Goal: Transaction & Acquisition: Purchase product/service

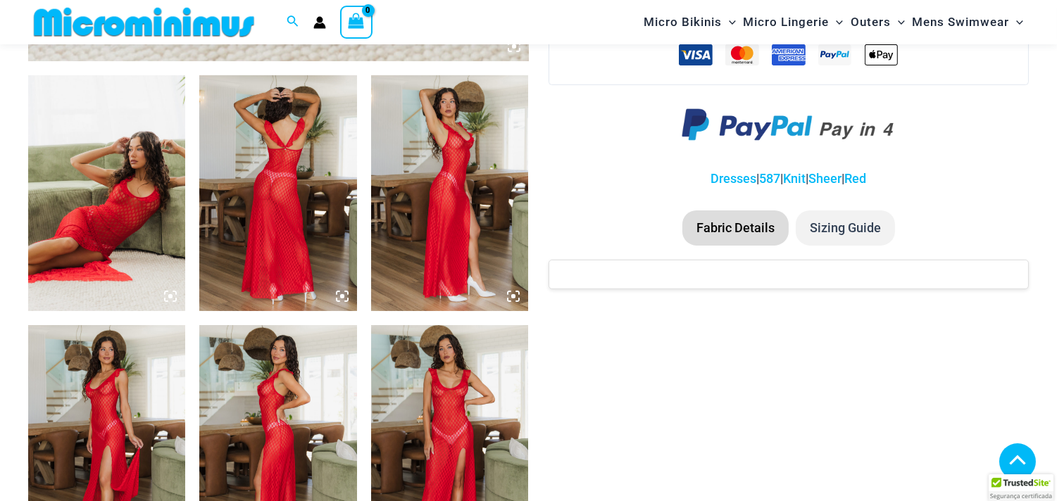
scroll to position [771, 0]
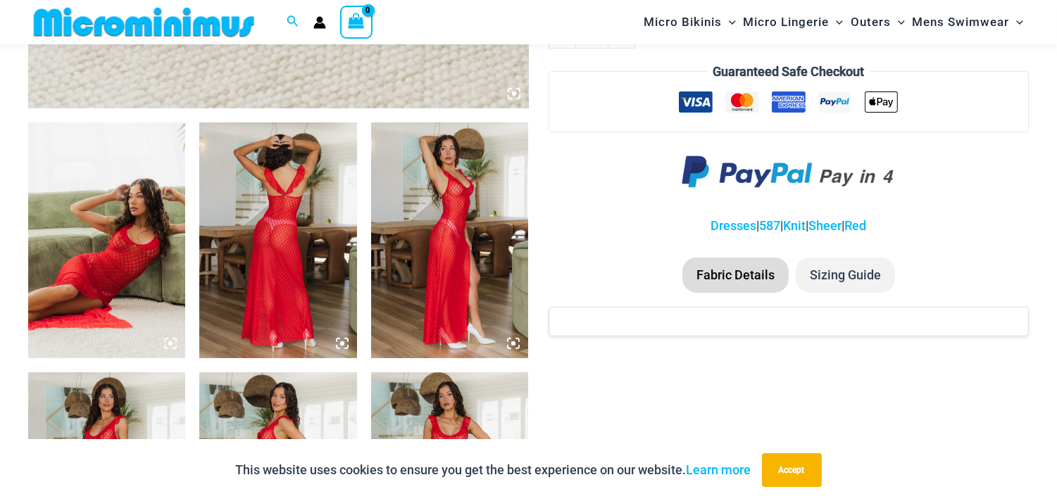
click at [285, 223] on img at bounding box center [277, 241] width 157 height 236
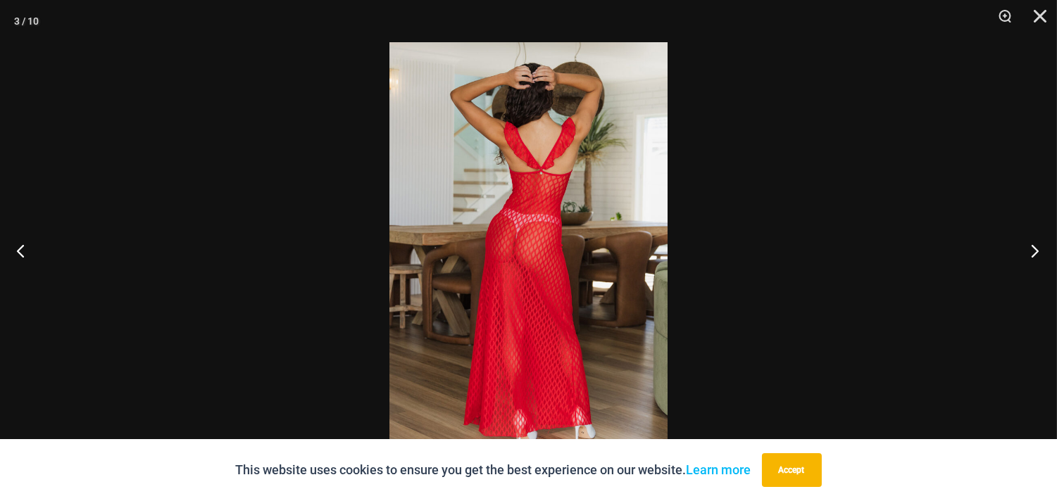
click at [1036, 249] on button "Next" at bounding box center [1030, 251] width 53 height 70
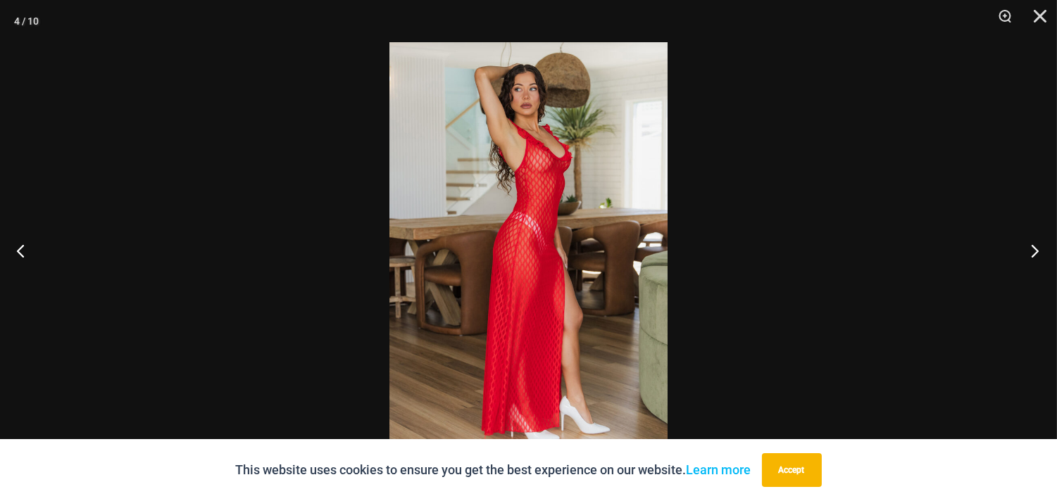
click at [1036, 249] on button "Next" at bounding box center [1030, 251] width 53 height 70
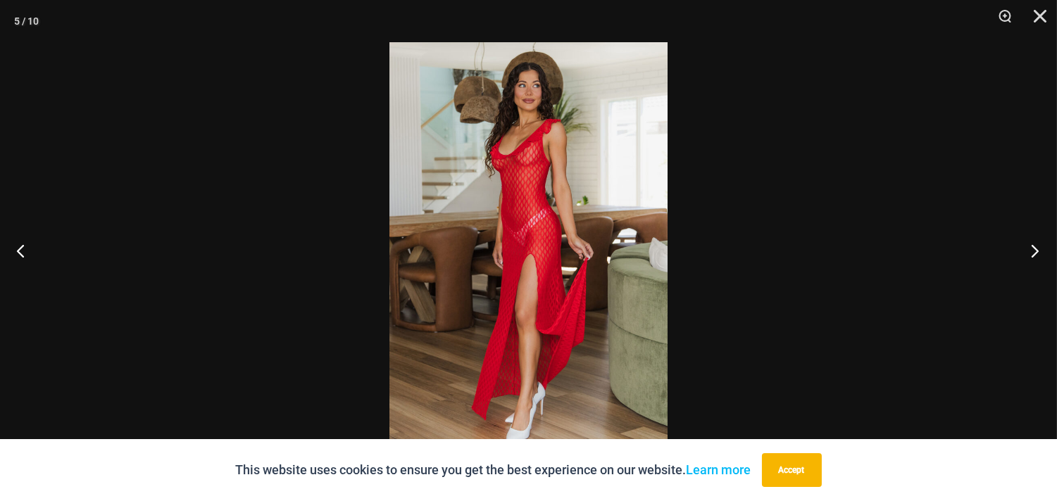
click at [1036, 249] on button "Next" at bounding box center [1030, 251] width 53 height 70
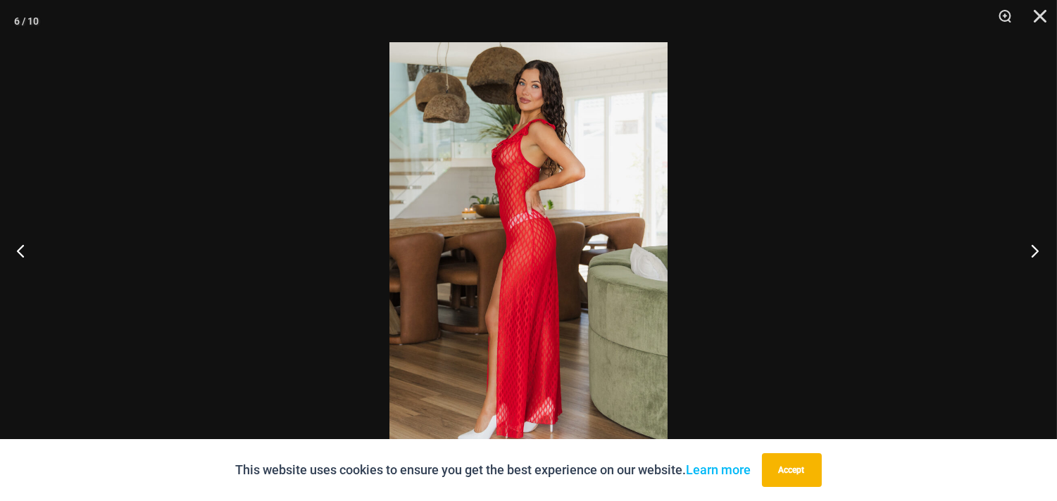
click at [1036, 249] on button "Next" at bounding box center [1030, 251] width 53 height 70
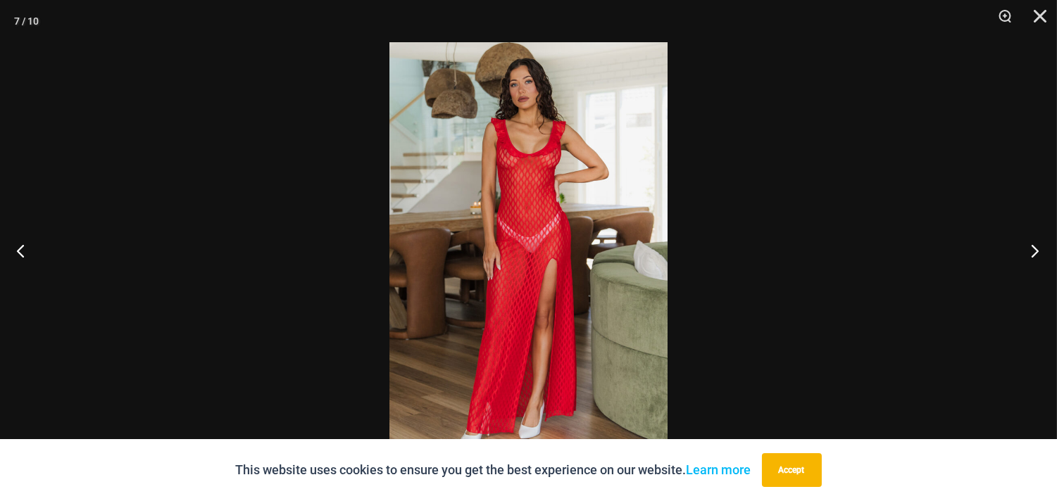
click at [1036, 249] on button "Next" at bounding box center [1030, 251] width 53 height 70
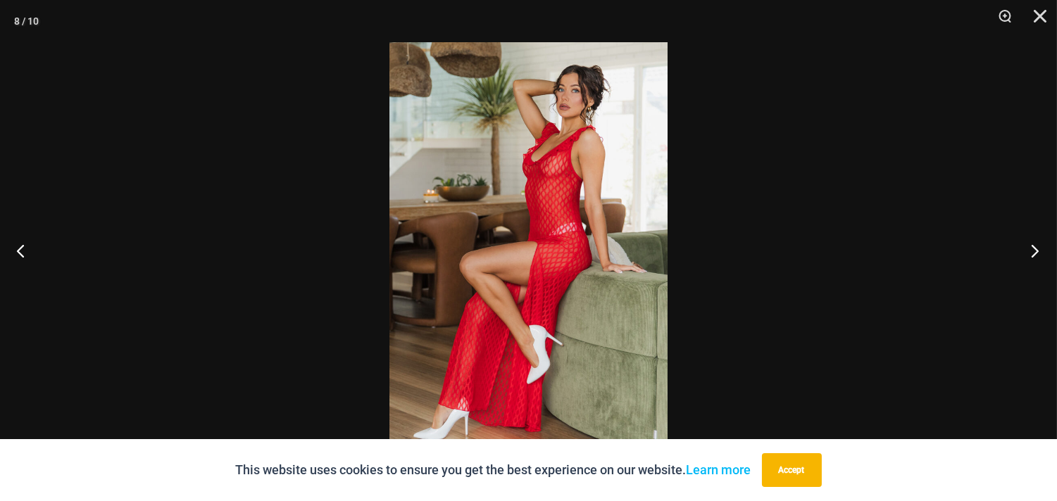
click at [1036, 249] on button "Next" at bounding box center [1030, 251] width 53 height 70
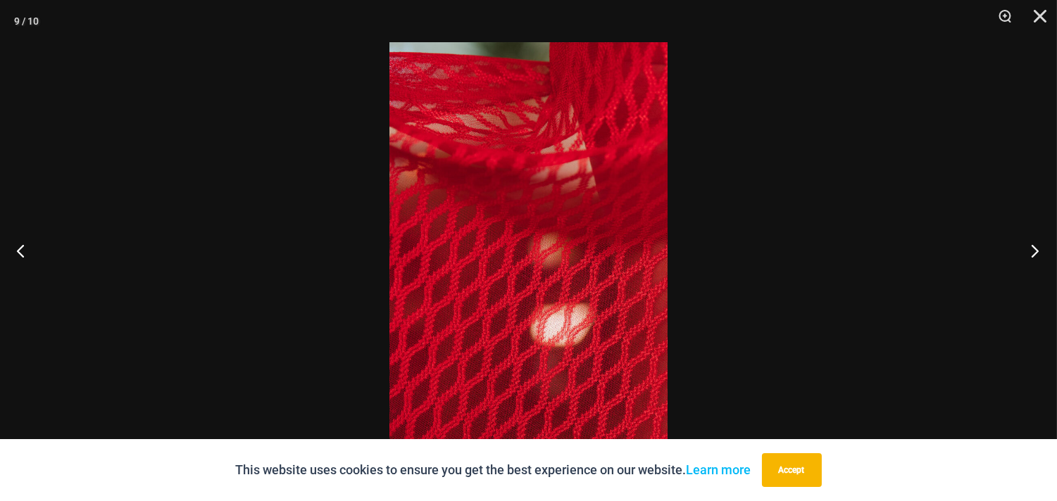
click at [1036, 249] on button "Next" at bounding box center [1030, 251] width 53 height 70
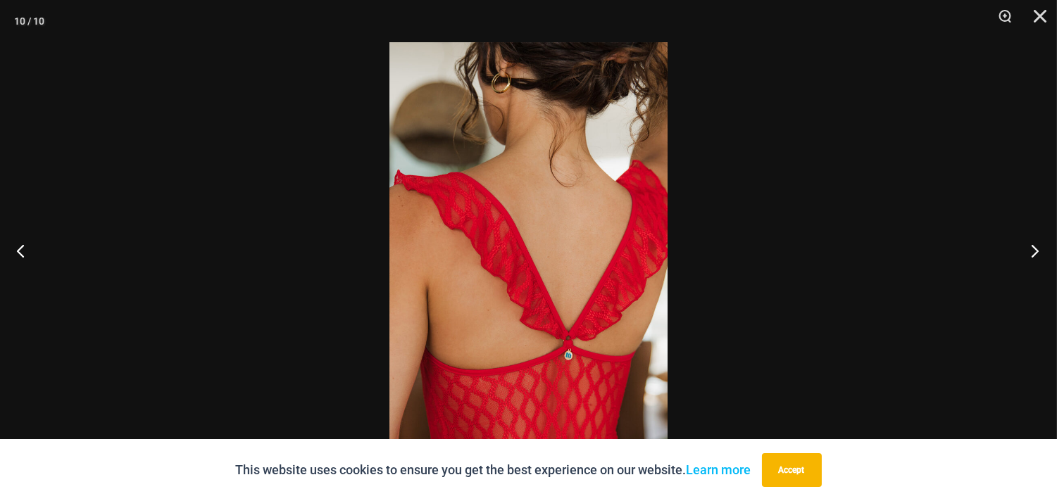
click at [1036, 249] on button "Next" at bounding box center [1030, 251] width 53 height 70
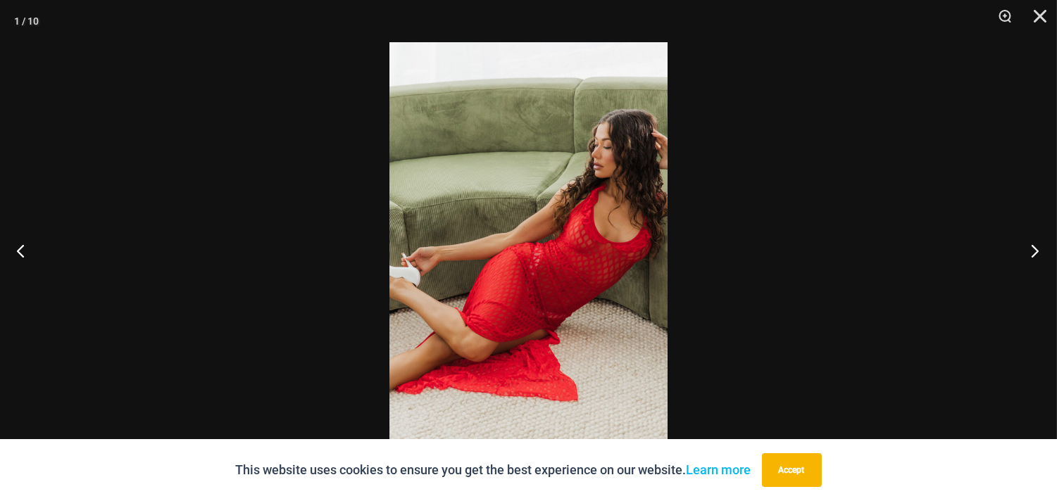
click at [1036, 249] on button "Next" at bounding box center [1030, 251] width 53 height 70
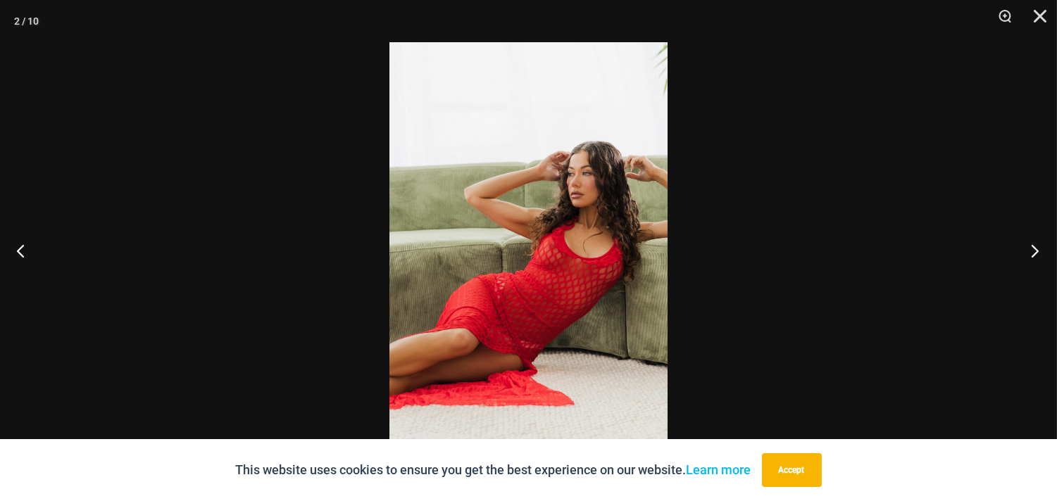
click at [1036, 249] on button "Next" at bounding box center [1030, 251] width 53 height 70
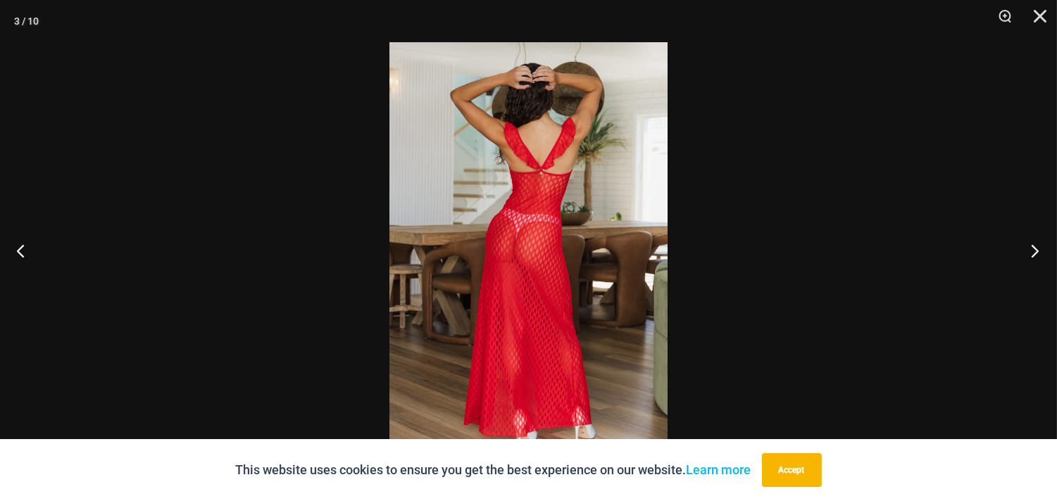
click at [1036, 249] on button "Next" at bounding box center [1030, 251] width 53 height 70
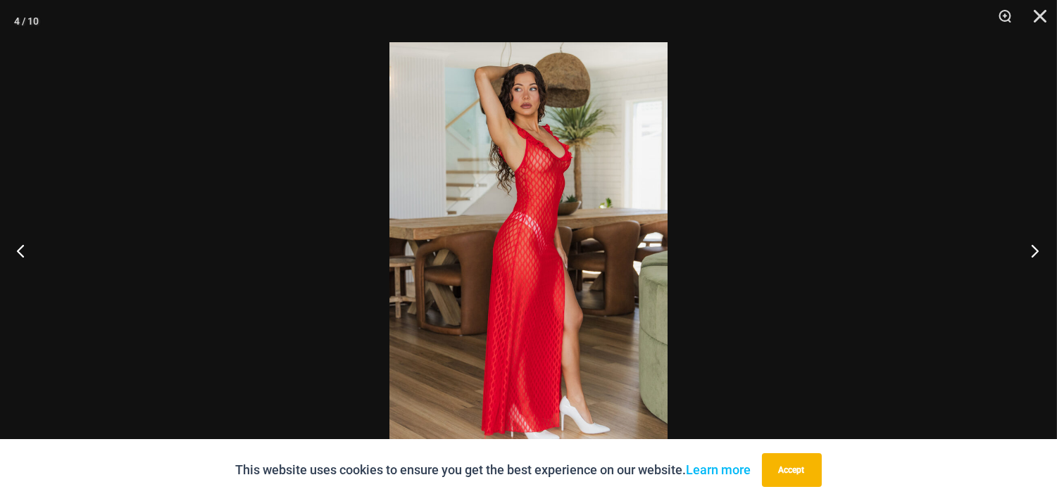
click at [1036, 249] on button "Next" at bounding box center [1030, 251] width 53 height 70
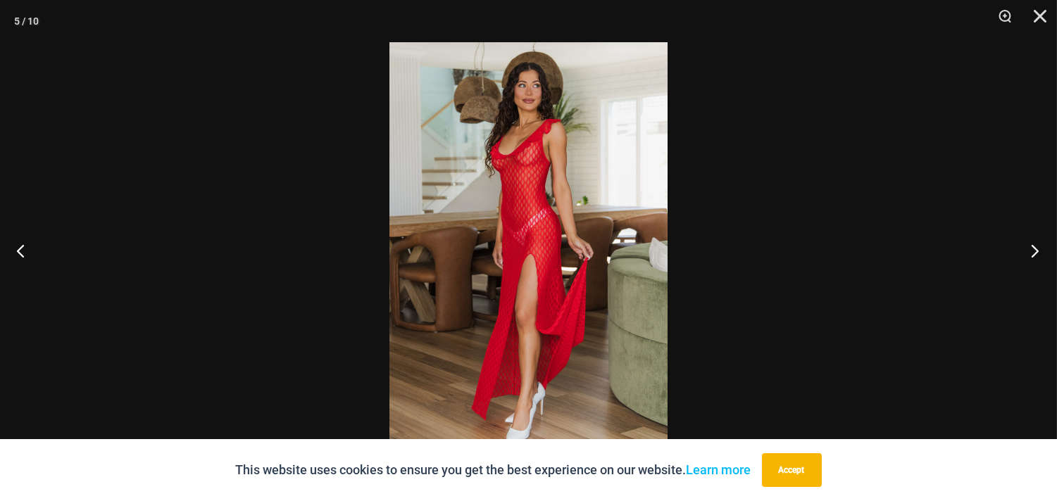
click at [1036, 249] on button "Next" at bounding box center [1030, 251] width 53 height 70
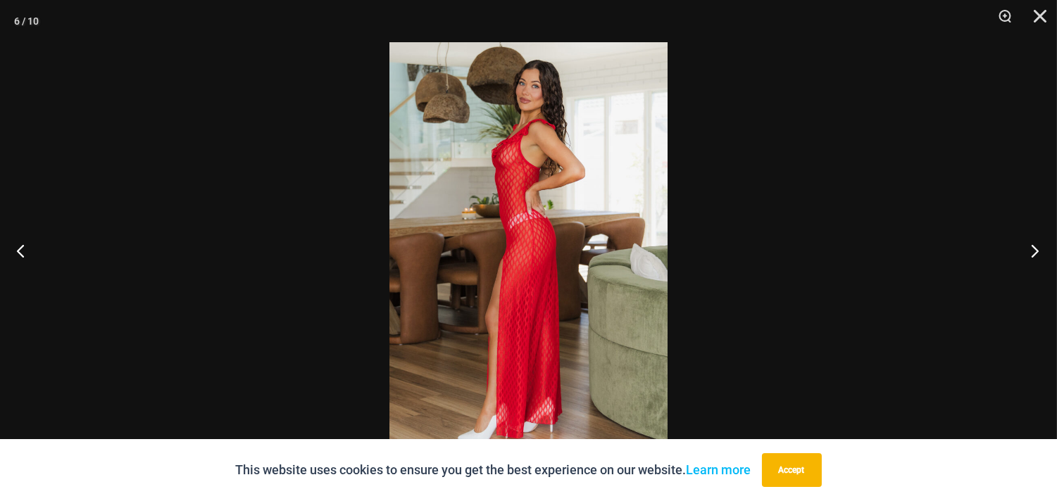
click at [1036, 249] on button "Next" at bounding box center [1030, 251] width 53 height 70
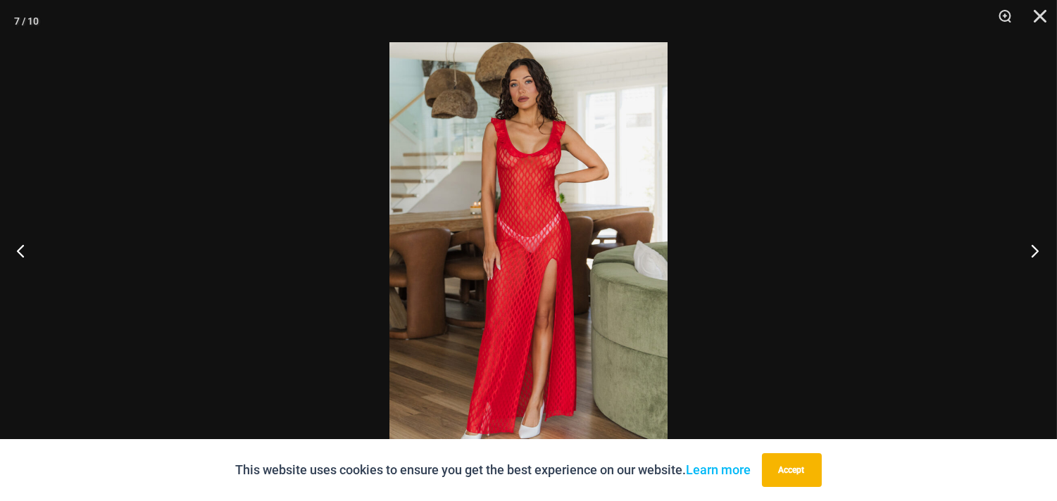
click at [1036, 249] on button "Next" at bounding box center [1030, 251] width 53 height 70
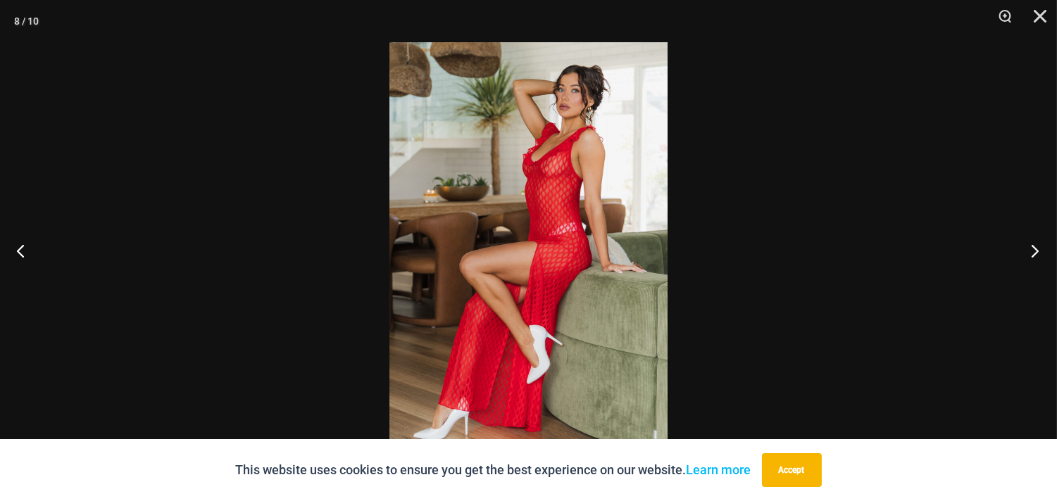
click at [1036, 249] on button "Next" at bounding box center [1030, 251] width 53 height 70
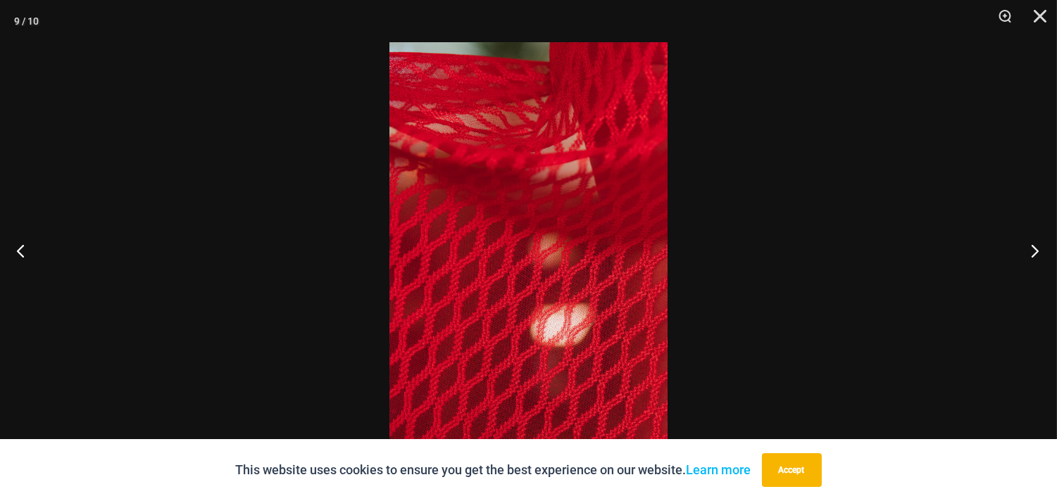
click at [1036, 249] on button "Next" at bounding box center [1030, 251] width 53 height 70
